Goal: Task Accomplishment & Management: Manage account settings

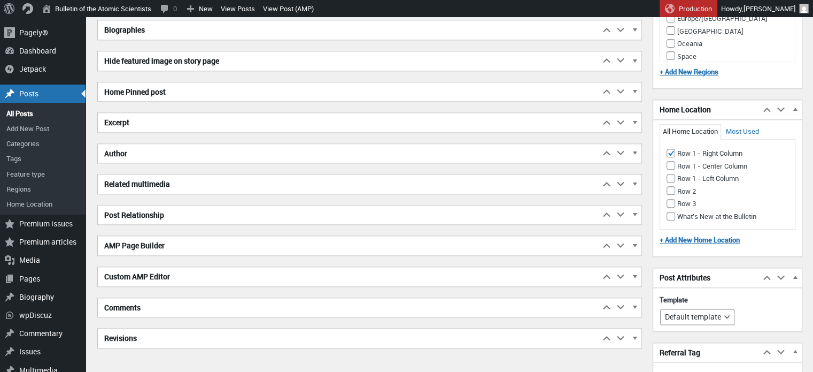
scroll to position [1241, 0]
click at [204, 121] on h2 "Excerpt" at bounding box center [349, 122] width 502 height 19
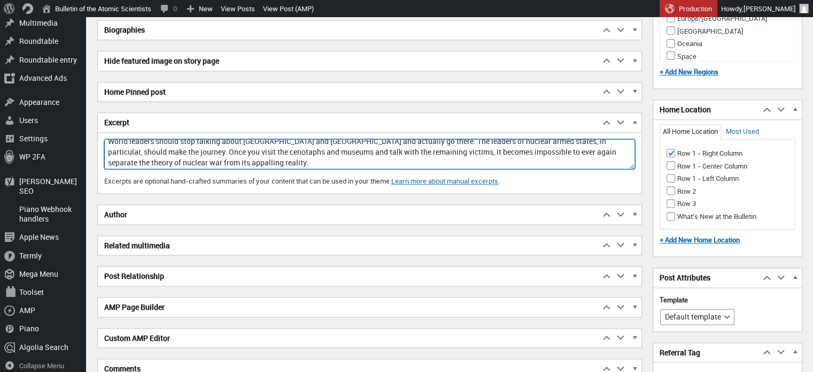
scroll to position [0, 0]
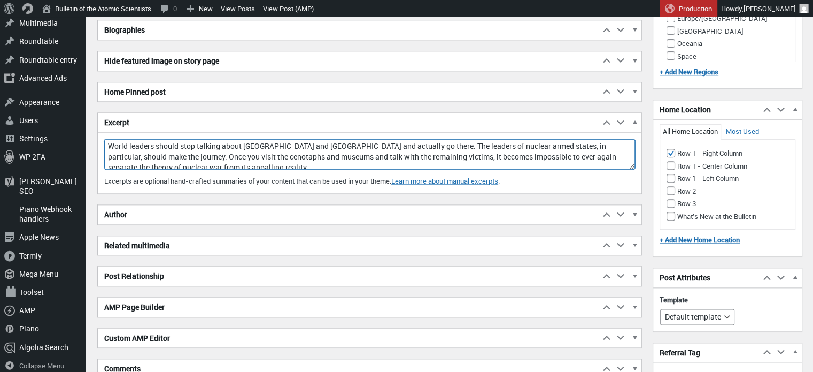
drag, startPoint x: 234, startPoint y: 162, endPoint x: 91, endPoint y: 123, distance: 147.4
click at [171, 156] on textarea "World leaders should stop talking about Hiroshima and Nagasaki and actually go …" at bounding box center [369, 154] width 531 height 30
drag, startPoint x: 136, startPoint y: 154, endPoint x: 92, endPoint y: 132, distance: 48.8
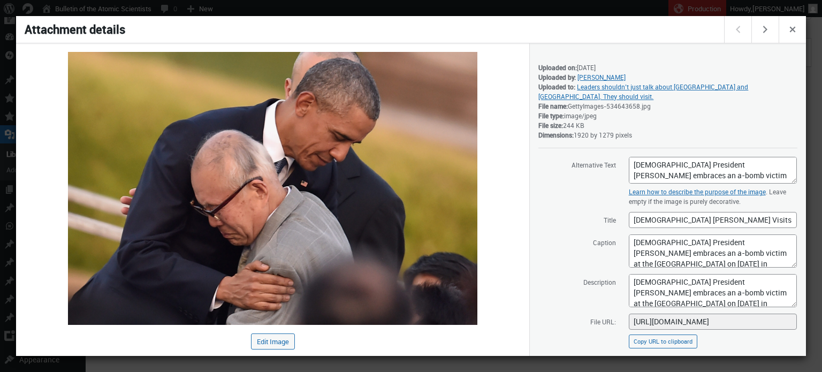
scroll to position [130, 0]
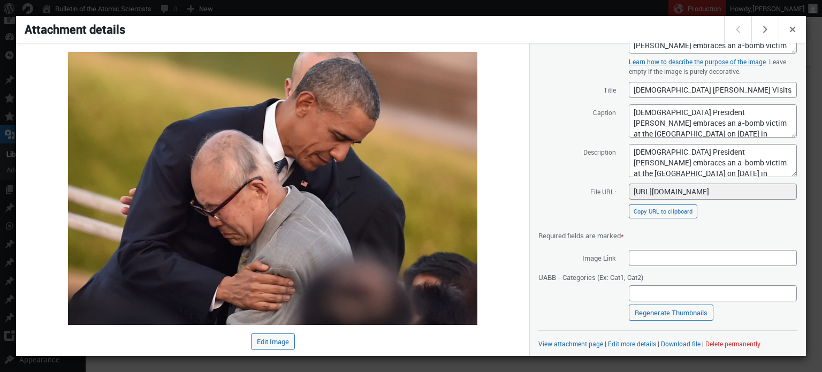
click at [520, 2] on div at bounding box center [411, 186] width 822 height 372
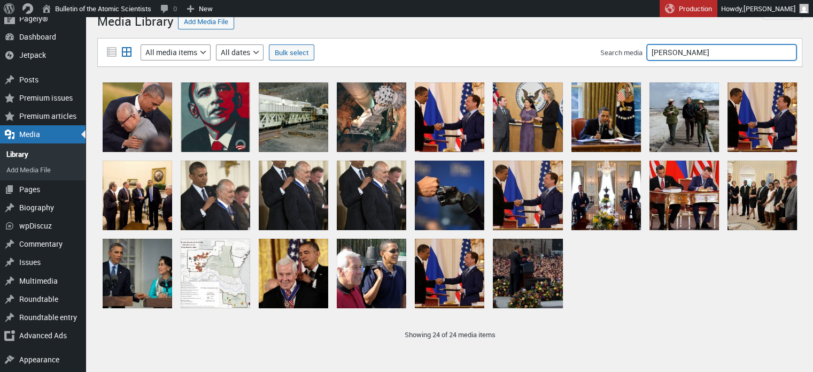
drag, startPoint x: 674, startPoint y: 53, endPoint x: 620, endPoint y: 53, distance: 53.5
click at [620, 53] on div "Search media obama" at bounding box center [699, 52] width 196 height 16
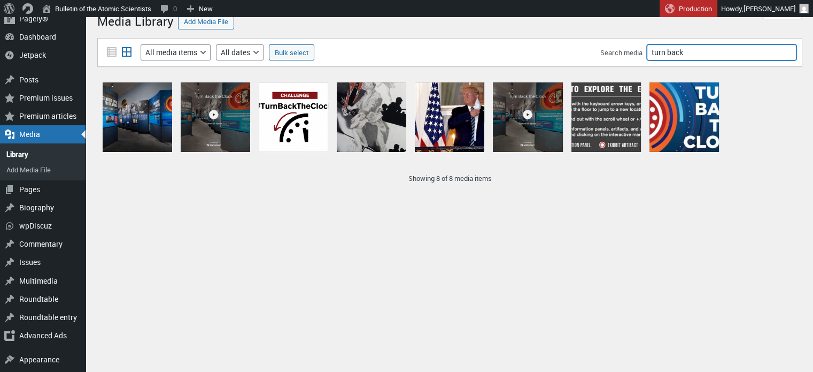
drag, startPoint x: 687, startPoint y: 51, endPoint x: 637, endPoint y: 54, distance: 50.3
click at [637, 54] on div "Search media turn back" at bounding box center [699, 52] width 196 height 16
type input "magazine"
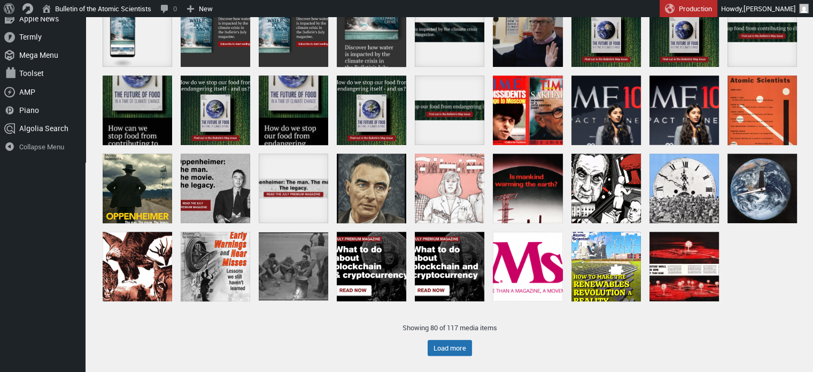
scroll to position [515, 0]
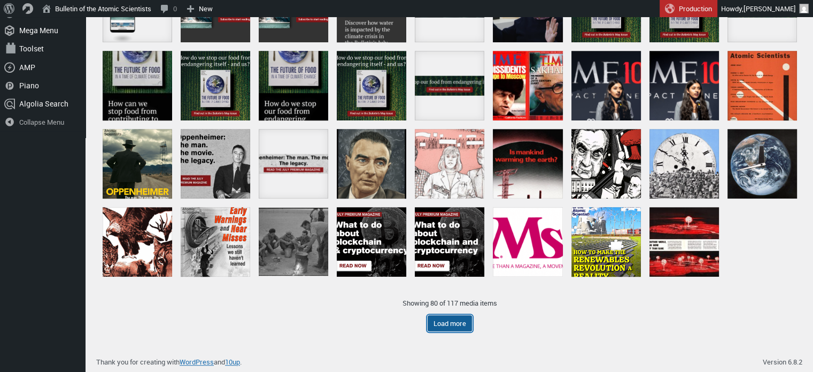
click at [448, 319] on button "Load more" at bounding box center [450, 323] width 44 height 16
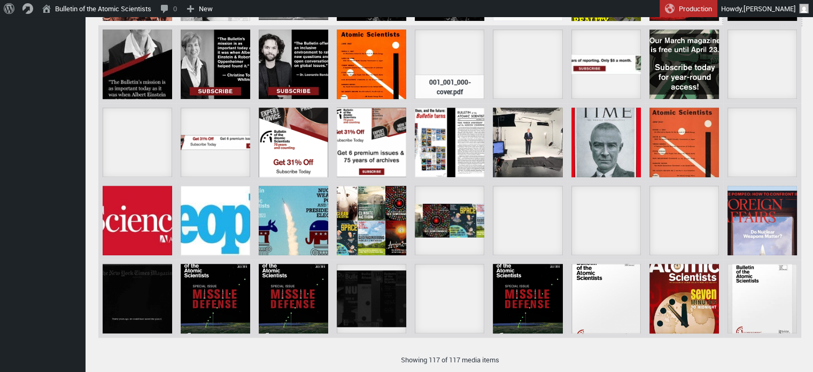
scroll to position [827, 0]
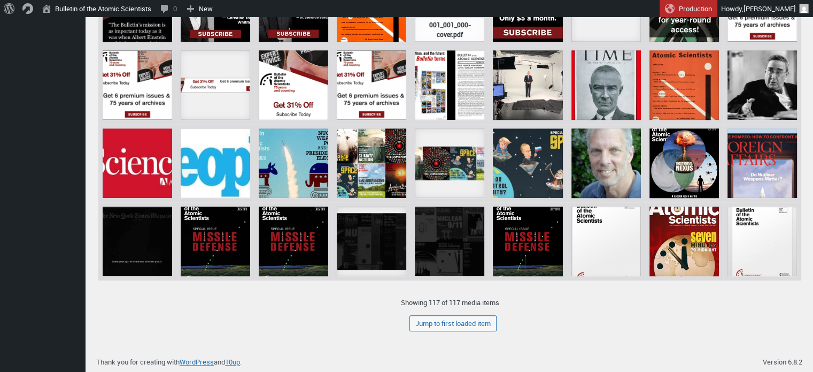
click at [462, 333] on div "Showing 117 of 117 media items Load more Jump to first loaded item" at bounding box center [449, 308] width 705 height 57
click at [458, 326] on button "Jump to first loaded item" at bounding box center [453, 323] width 87 height 16
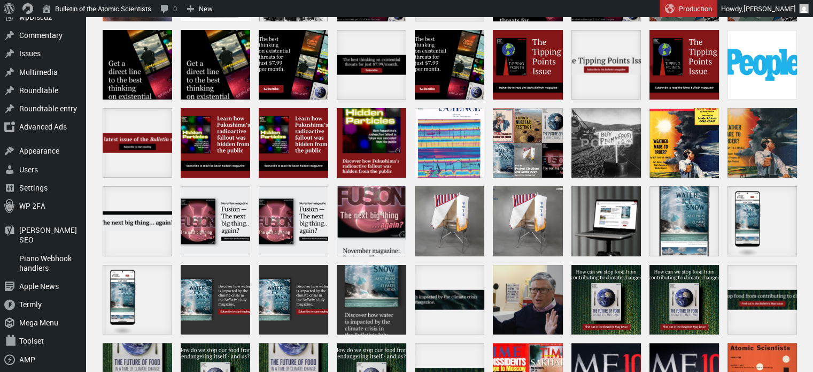
scroll to position [0, 0]
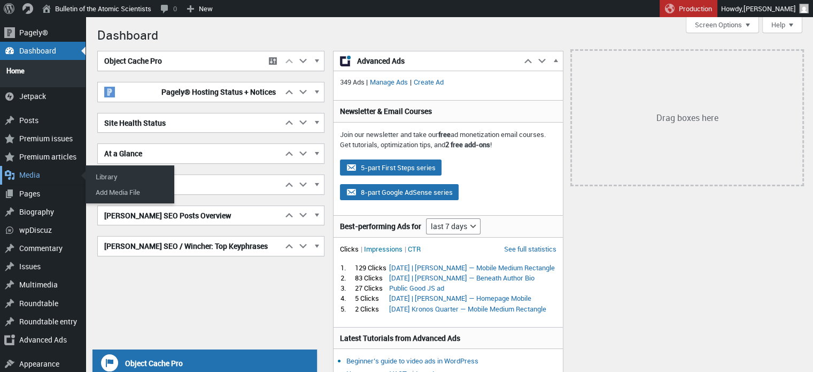
click at [45, 170] on div "Media" at bounding box center [43, 175] width 86 height 18
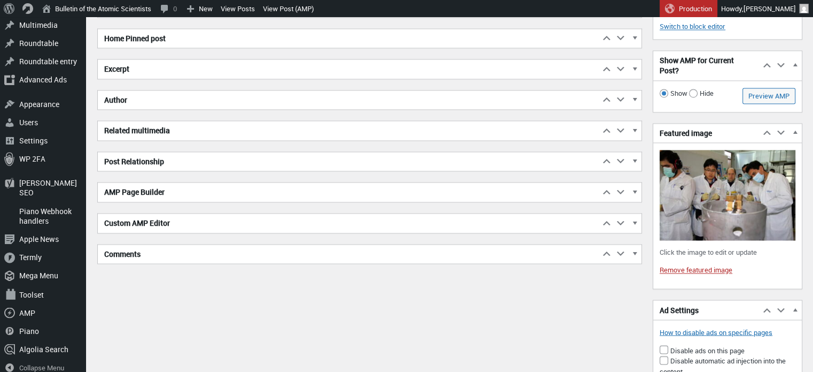
scroll to position [1748, 0]
click at [202, 72] on h2 "Excerpt" at bounding box center [349, 68] width 502 height 19
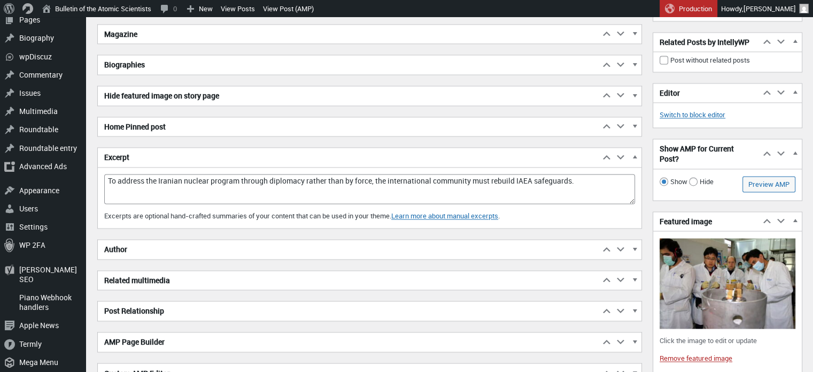
scroll to position [1659, 0]
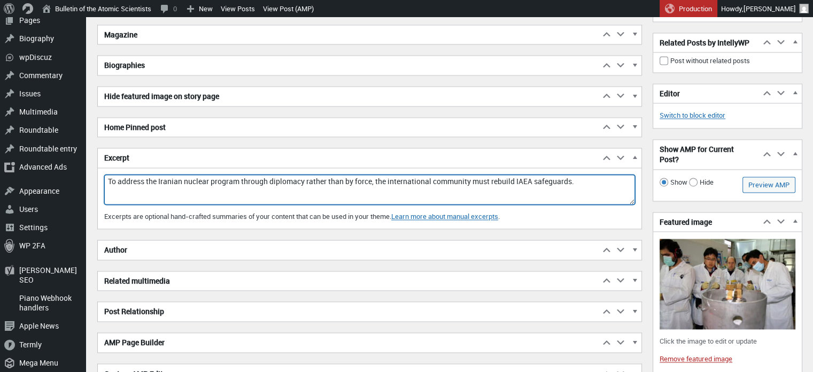
drag, startPoint x: 580, startPoint y: 181, endPoint x: 96, endPoint y: 170, distance: 483.6
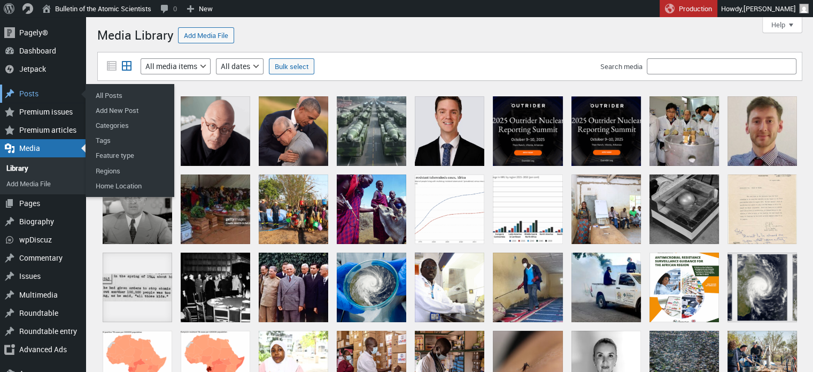
click at [47, 100] on div "Posts" at bounding box center [43, 94] width 86 height 18
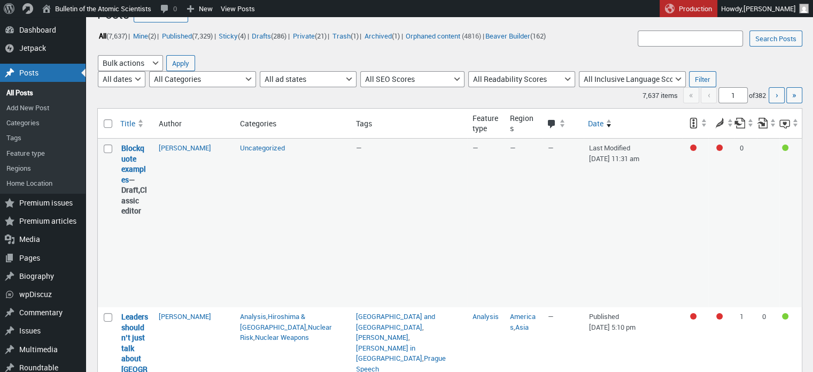
scroll to position [6, 0]
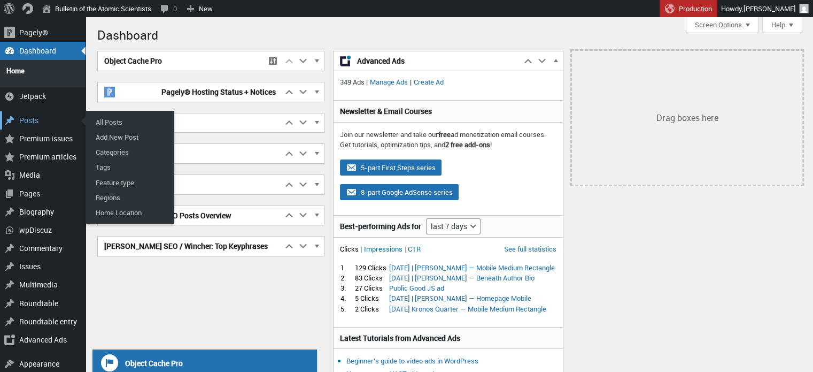
click at [13, 111] on div "Main menu" at bounding box center [9, 120] width 19 height 18
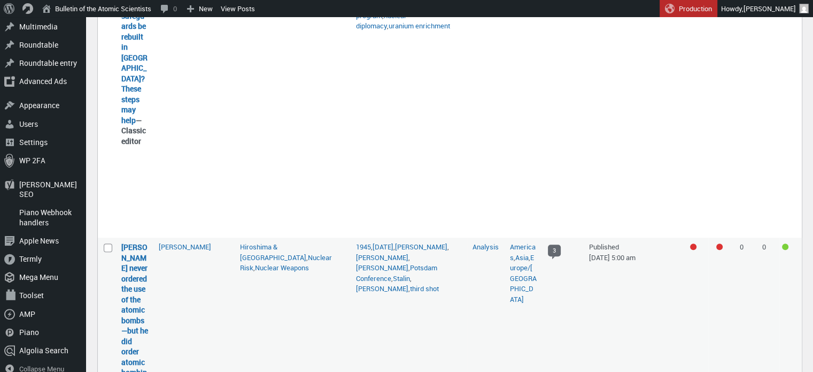
scroll to position [860, 0]
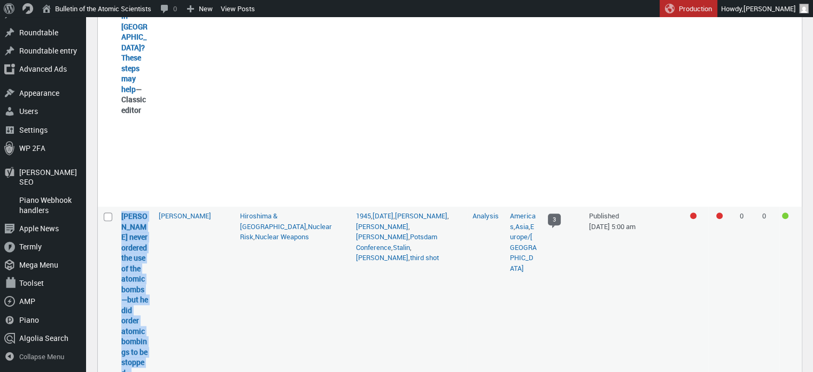
drag, startPoint x: 128, startPoint y: 308, endPoint x: 120, endPoint y: 150, distance: 157.5
click at [120, 206] on td "[PERSON_NAME] never ordered the use of the atomic bombs—but he did order atomic…" at bounding box center [134, 347] width 37 height 283
copy strong "[PERSON_NAME] never ordered the use of the atomic bombs—but he did order atomic…"
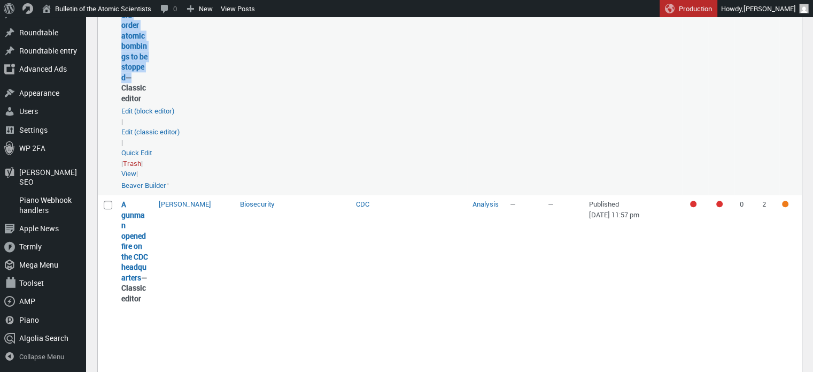
scroll to position [1156, 0]
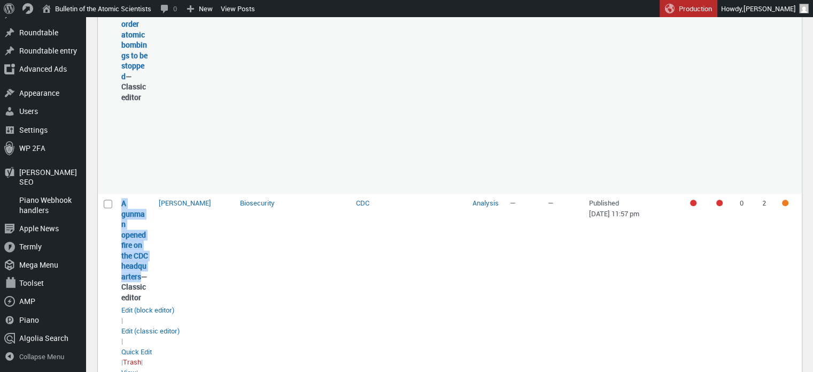
drag, startPoint x: 146, startPoint y: 223, endPoint x: 120, endPoint y: 143, distance: 83.7
click at [120, 194] on td "A gunman opened fire on the CDC headquarters — Classic editor A gunman opened f…" at bounding box center [134, 294] width 37 height 200
copy link "A gunman opened fire on the CDC headquarters"
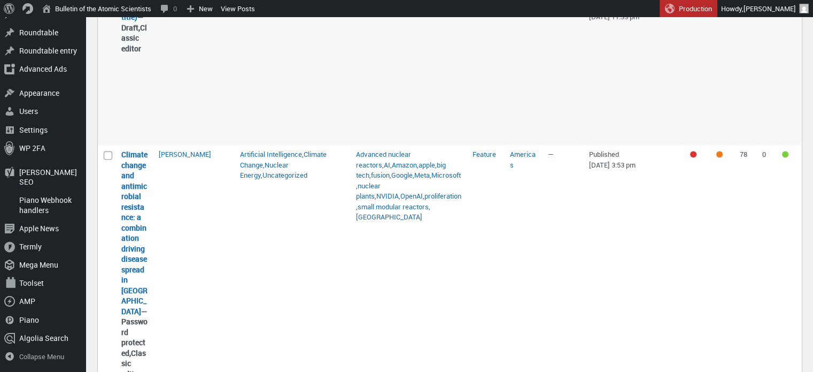
scroll to position [1554, 0]
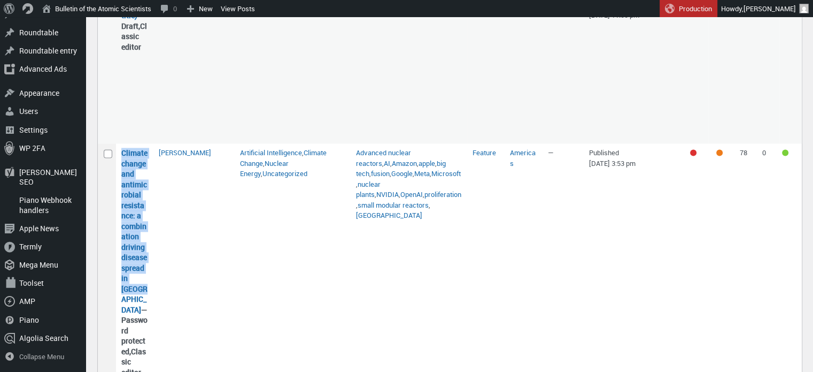
drag, startPoint x: 142, startPoint y: 256, endPoint x: 113, endPoint y: 124, distance: 135.1
click at [113, 143] on tr "Select Climate change and antimicrobial resistance: a combination driving disea…" at bounding box center [450, 321] width 704 height 357
copy tr "Select Climate change and antimicrobial resistance: a combination driving disea…"
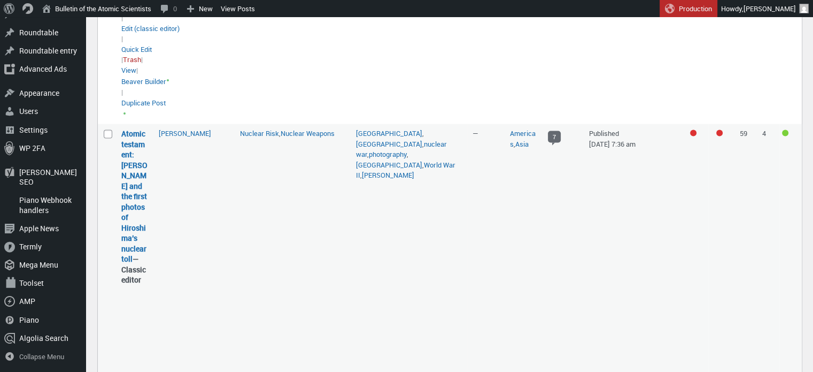
scroll to position [1932, 0]
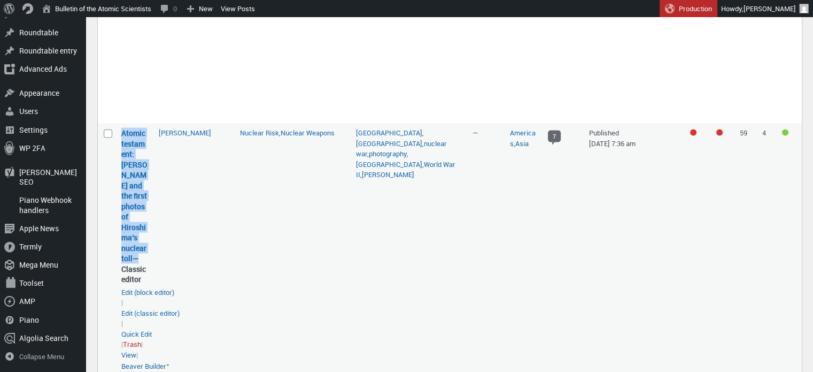
drag, startPoint x: 134, startPoint y: 220, endPoint x: 120, endPoint y: 91, distance: 129.2
click at [120, 123] on td "Atomic testament: [PERSON_NAME] and the first photos of Hiroshima’s nuclear tol…" at bounding box center [134, 265] width 37 height 285
copy strong "Atomic testament: [PERSON_NAME] and the first photos of Hiroshima’s nuclear toll"
